Goal: Task Accomplishment & Management: Complete application form

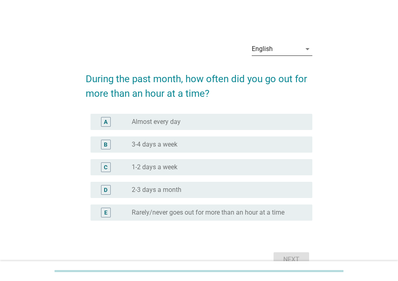
click at [311, 51] on icon "arrow_drop_down" at bounding box center [308, 49] width 10 height 10
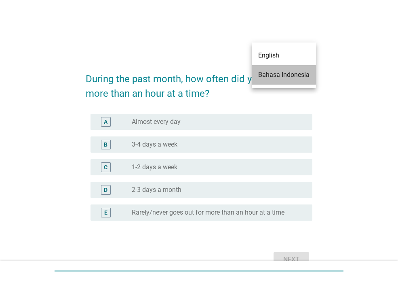
click at [294, 77] on div "Bahasa Indonesia" at bounding box center [283, 75] width 51 height 10
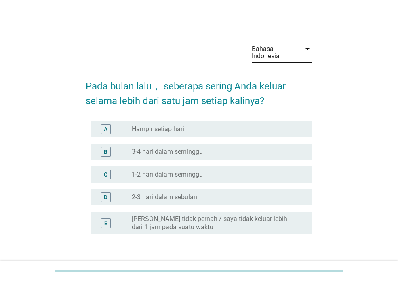
click at [241, 126] on div "radio_button_unchecked Hampir setiap hari" at bounding box center [216, 129] width 168 height 8
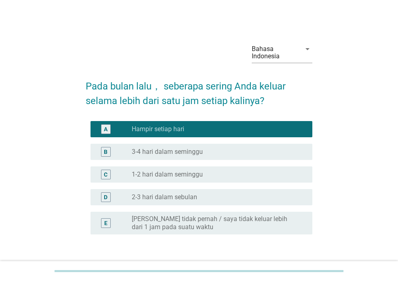
scroll to position [57, 0]
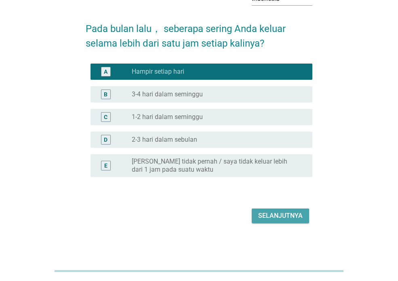
click at [292, 215] on div "Selanjutnya" at bounding box center [280, 216] width 44 height 10
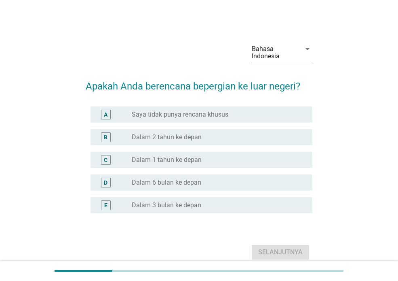
click at [256, 112] on div "radio_button_unchecked Saya tidak punya rencana khusus" at bounding box center [216, 114] width 168 height 8
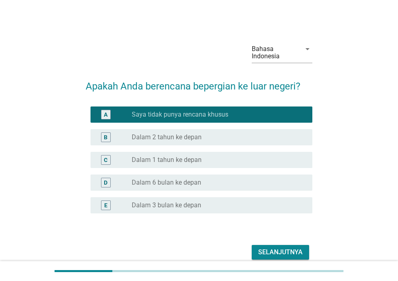
click at [291, 249] on div "Selanjutnya" at bounding box center [280, 252] width 44 height 10
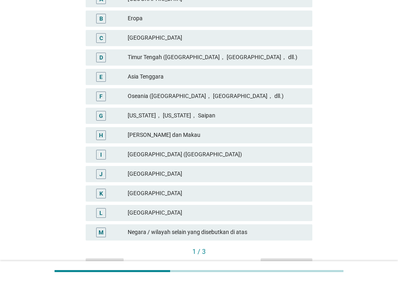
scroll to position [202, 0]
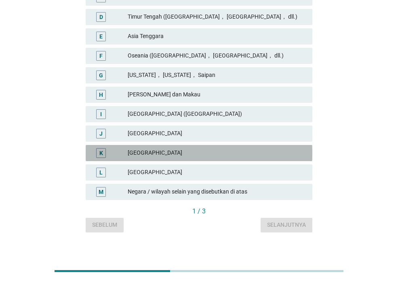
click at [251, 150] on div "[GEOGRAPHIC_DATA]" at bounding box center [217, 153] width 178 height 10
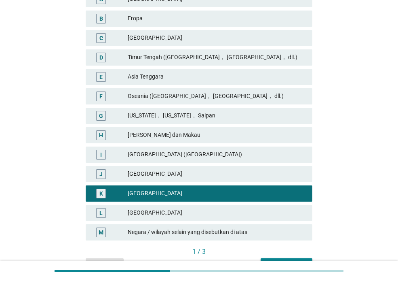
scroll to position [81, 0]
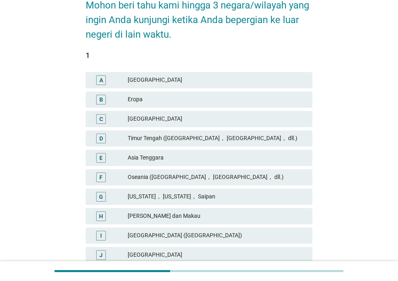
click at [267, 96] on div "Eropa" at bounding box center [217, 100] width 178 height 10
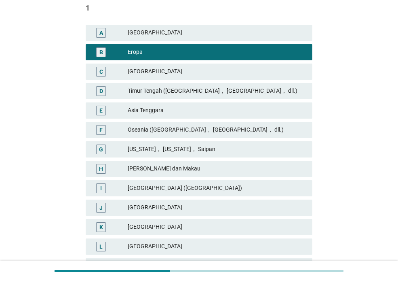
scroll to position [209, 0]
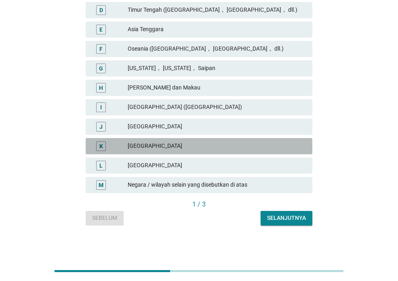
click at [221, 143] on div "[GEOGRAPHIC_DATA]" at bounding box center [217, 146] width 178 height 10
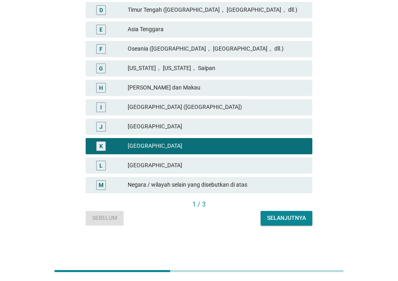
scroll to position [0, 0]
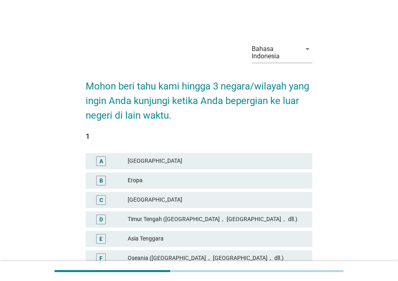
click at [232, 158] on div "[GEOGRAPHIC_DATA]" at bounding box center [217, 161] width 178 height 10
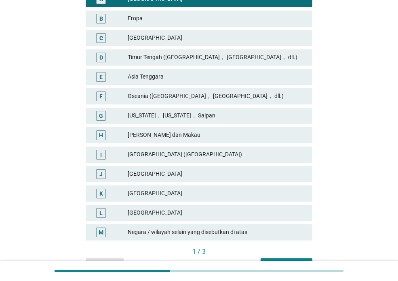
scroll to position [202, 0]
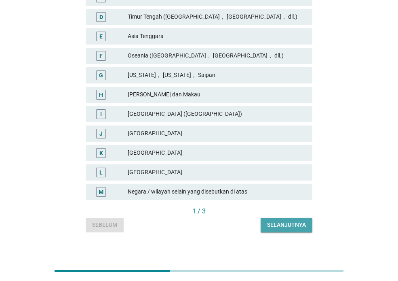
click at [290, 222] on div "Selanjutnya" at bounding box center [286, 224] width 39 height 8
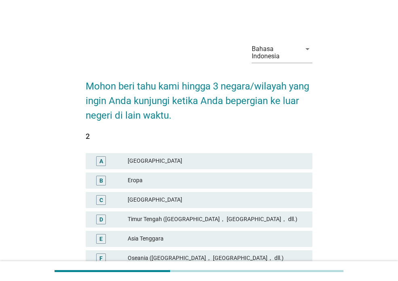
scroll to position [162, 0]
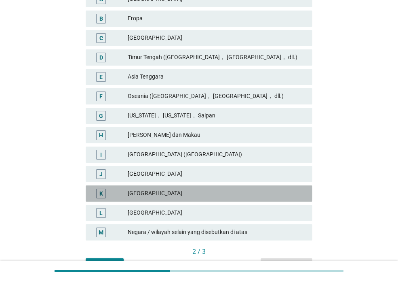
click at [236, 188] on div "K [GEOGRAPHIC_DATA]" at bounding box center [199, 193] width 227 height 16
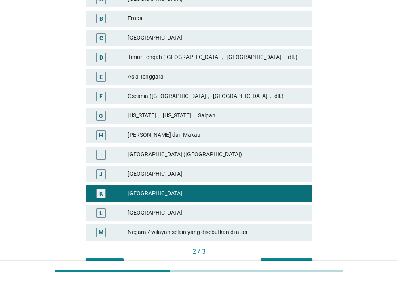
scroll to position [202, 0]
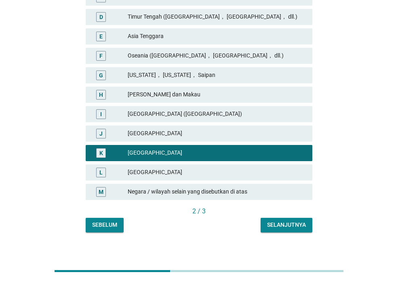
click at [280, 232] on div "Bahasa Indonesia arrow_drop_down Mohon beri tahu kami hingga 3 negara/wilayah y…" at bounding box center [199, 32] width 240 height 411
click at [281, 226] on div "Selanjutnya" at bounding box center [286, 224] width 39 height 8
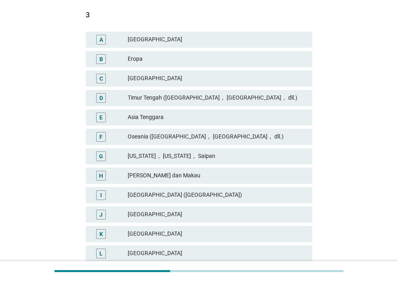
scroll to position [162, 0]
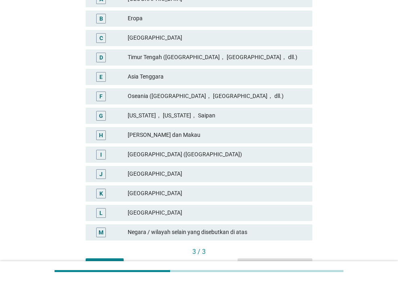
click at [247, 192] on div "[GEOGRAPHIC_DATA]" at bounding box center [217, 193] width 178 height 10
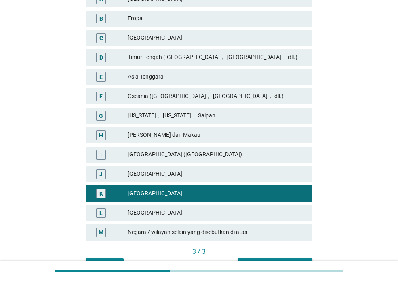
scroll to position [209, 0]
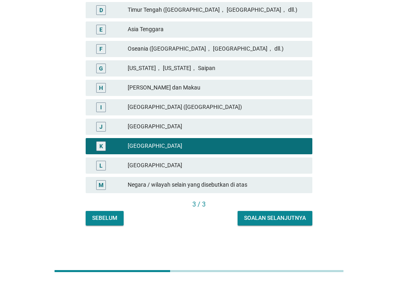
click at [281, 220] on div "Soalan selanjutnya" at bounding box center [275, 217] width 62 height 8
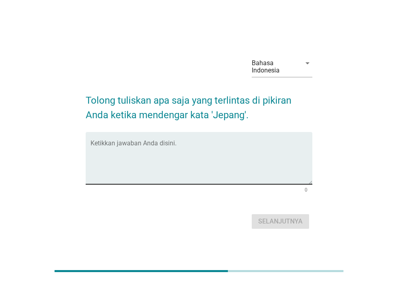
click at [240, 148] on textarea "Ketikkan jawaban Anda disini." at bounding box center [202, 163] width 222 height 42
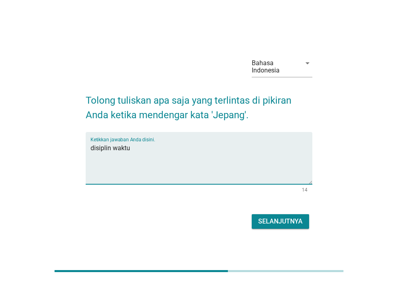
type textarea "disiplin waktu"
click at [287, 218] on div "Selanjutnya" at bounding box center [280, 221] width 44 height 10
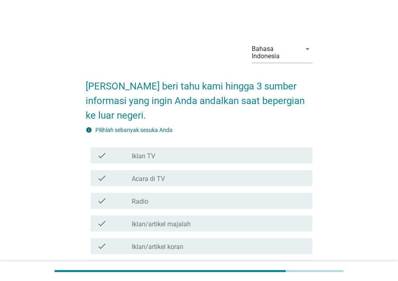
scroll to position [40, 0]
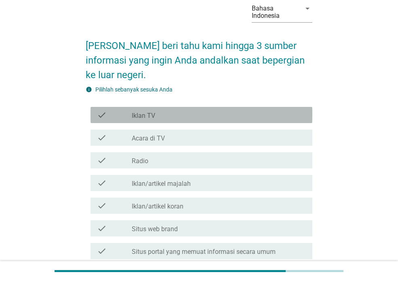
click at [239, 110] on div "check_box_outline_blank Iklan TV" at bounding box center [219, 115] width 174 height 10
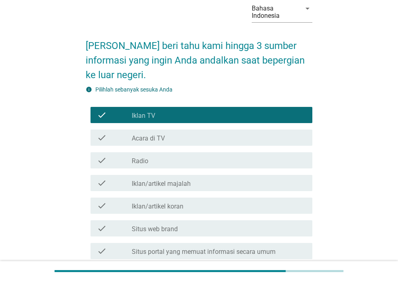
click at [251, 163] on div "check_box_outline_blank Radio" at bounding box center [219, 160] width 174 height 10
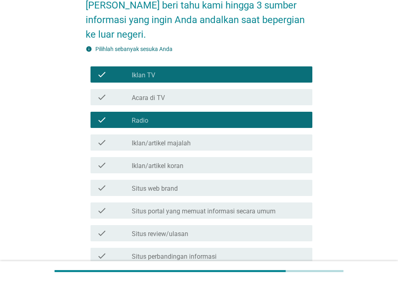
scroll to position [121, 0]
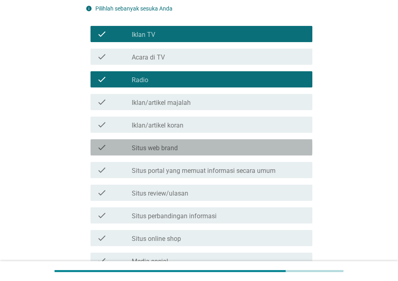
click at [253, 148] on div "check_box_outline_blank Situs web brand" at bounding box center [219, 147] width 174 height 10
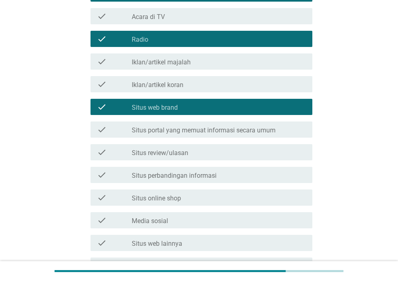
scroll to position [202, 0]
